Goal: Transaction & Acquisition: Purchase product/service

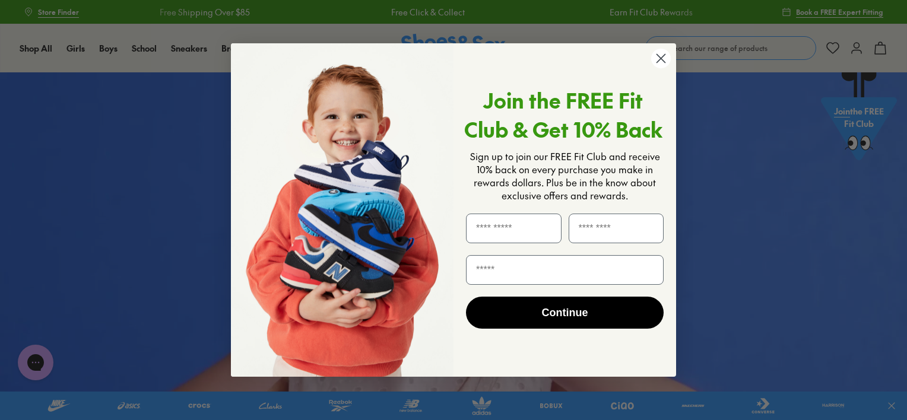
click at [662, 60] on icon "Close dialog" at bounding box center [660, 58] width 21 height 21
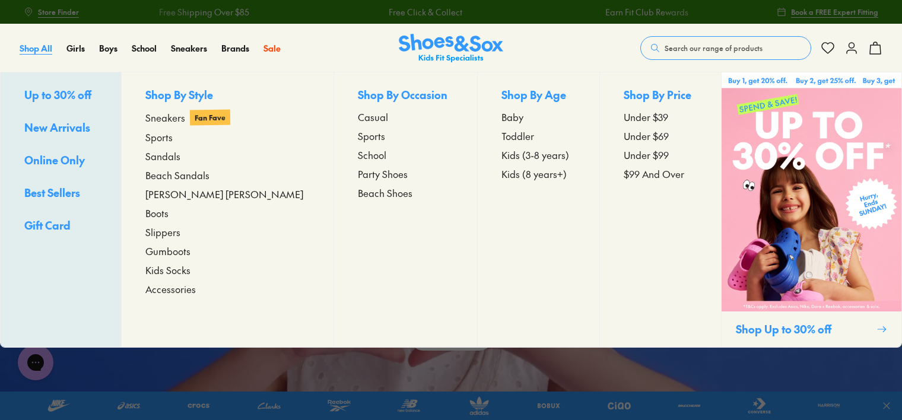
click at [31, 47] on span "Shop All" at bounding box center [36, 48] width 33 height 12
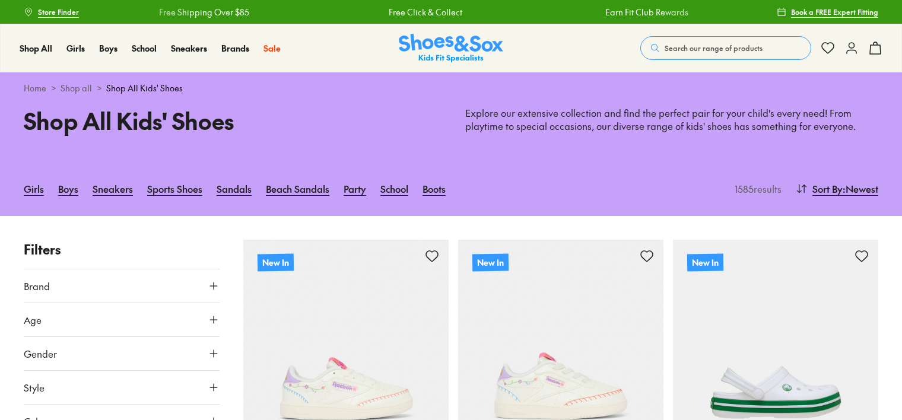
click at [58, 131] on h1 "Shop All Kids' Shoes" at bounding box center [230, 121] width 413 height 34
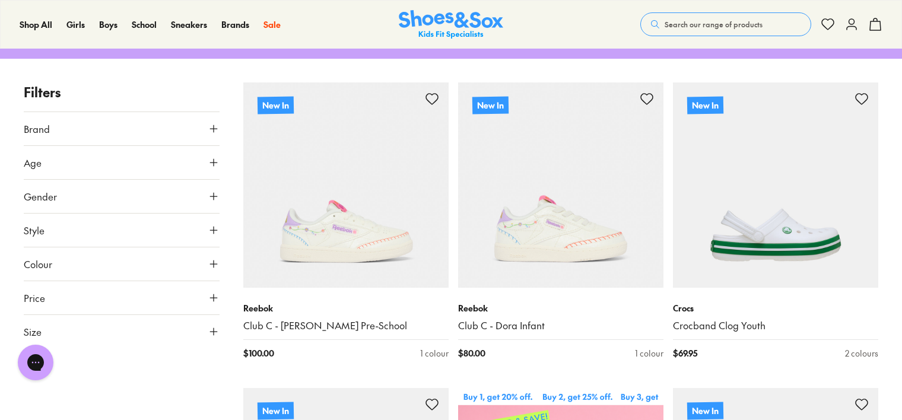
scroll to position [178, 0]
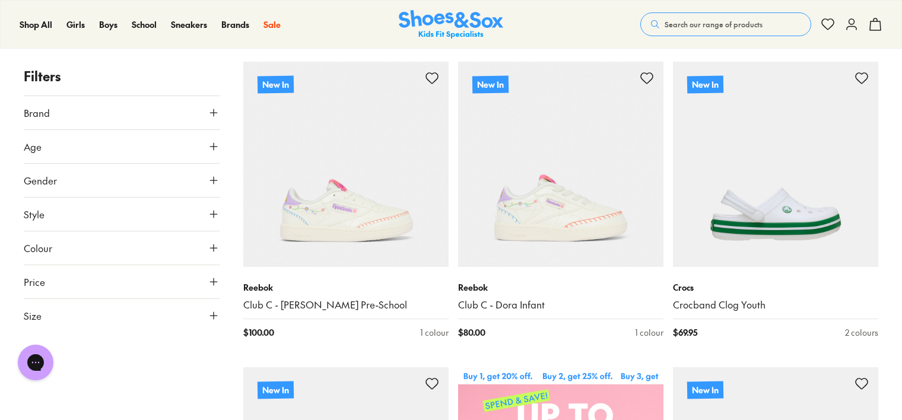
click at [206, 144] on button "Age" at bounding box center [122, 146] width 196 height 33
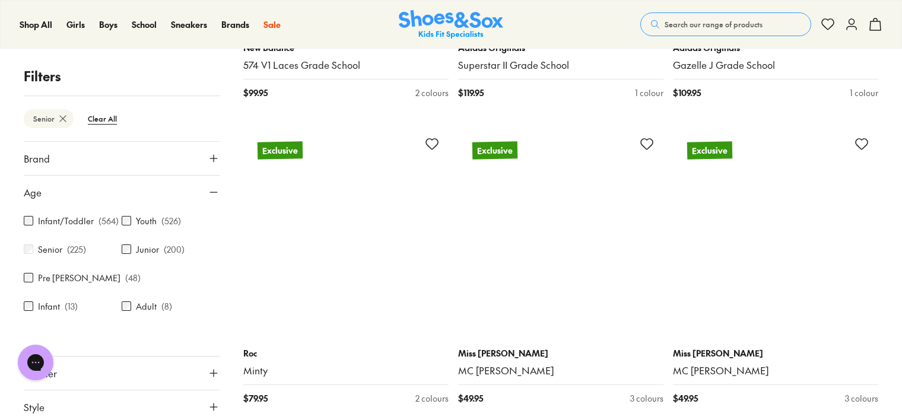
scroll to position [2746, 0]
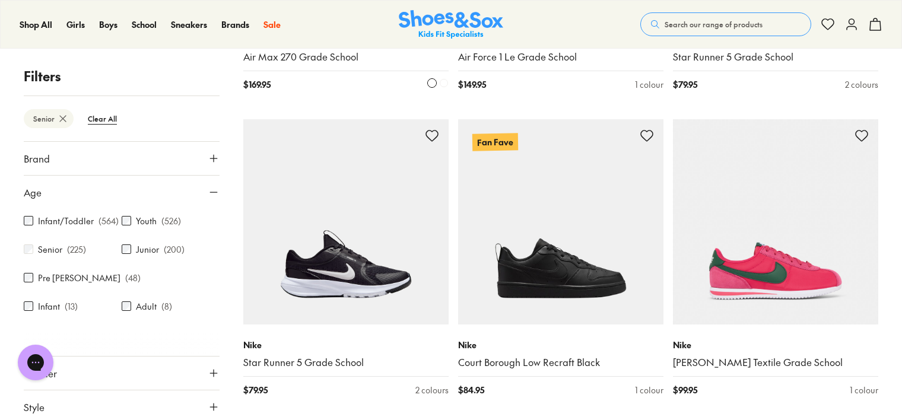
scroll to position [4941, 0]
